Goal: Task Accomplishment & Management: Manage account settings

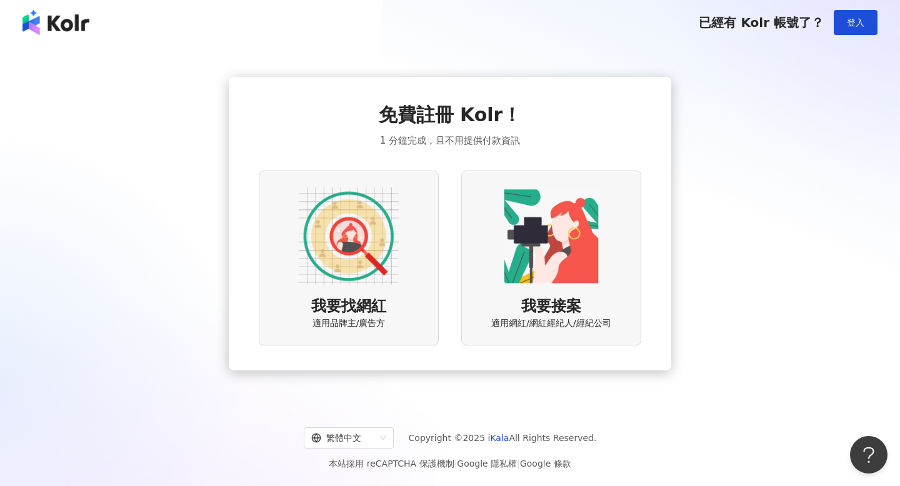
click at [318, 232] on img at bounding box center [349, 236] width 100 height 100
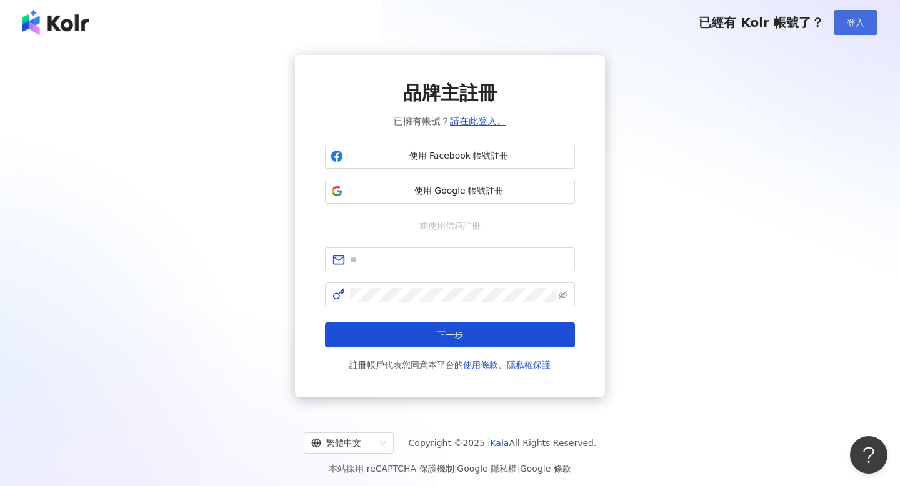
click at [864, 16] on button "登入" at bounding box center [856, 22] width 44 height 25
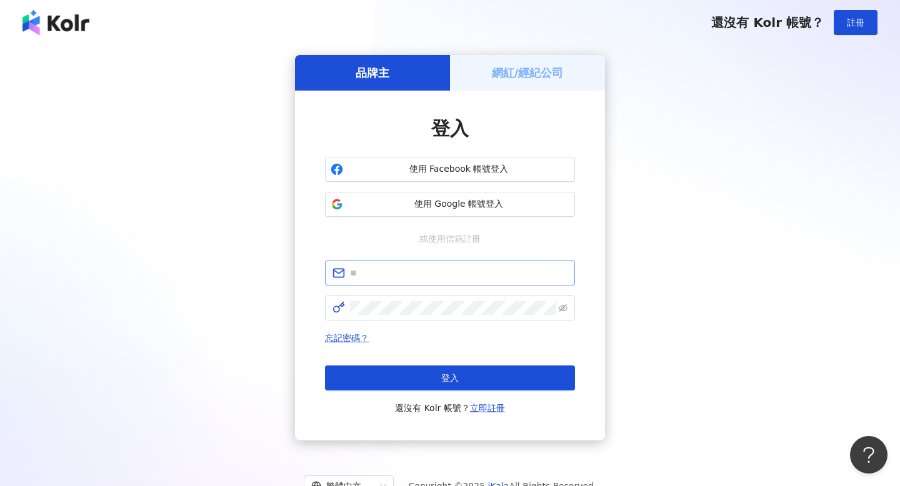
click at [416, 265] on span at bounding box center [450, 273] width 250 height 25
click at [543, 71] on h5 "網紅/經紀公司" at bounding box center [528, 73] width 72 height 16
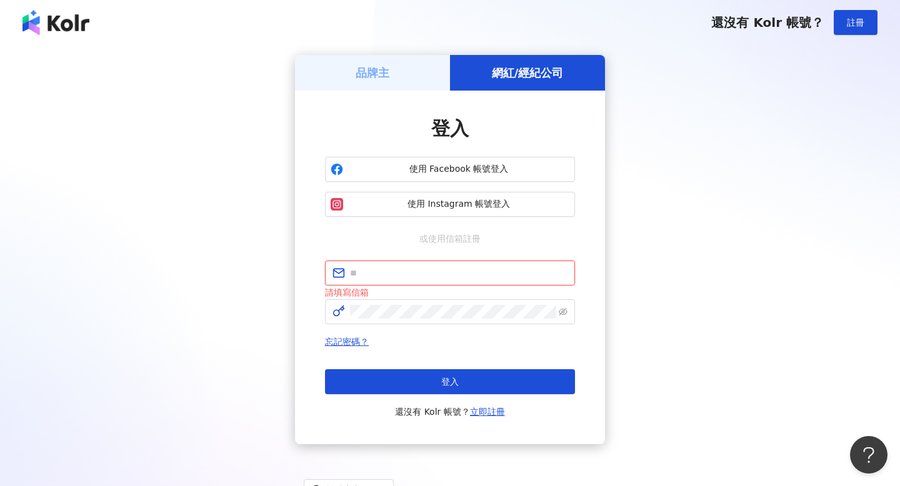
click at [431, 277] on input "text" at bounding box center [459, 273] width 218 height 14
click at [382, 79] on h5 "品牌主" at bounding box center [373, 73] width 34 height 16
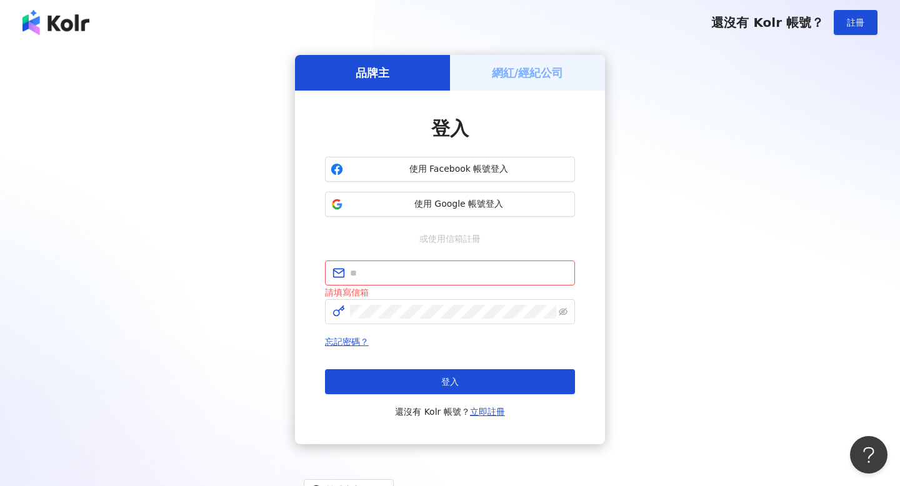
click at [63, 33] on img at bounding box center [56, 22] width 67 height 25
click at [88, 24] on img at bounding box center [56, 22] width 67 height 25
